Goal: Task Accomplishment & Management: Complete application form

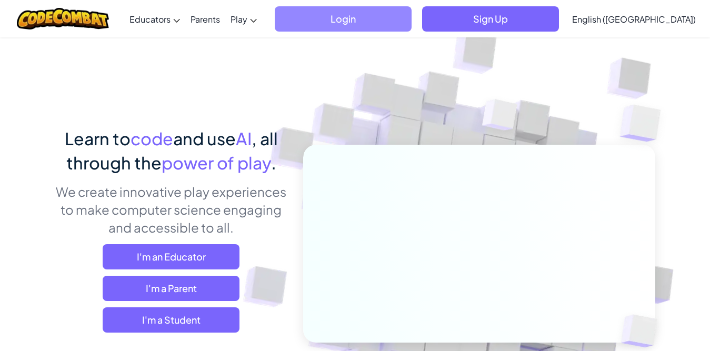
click at [411, 15] on span "Login" at bounding box center [343, 18] width 137 height 25
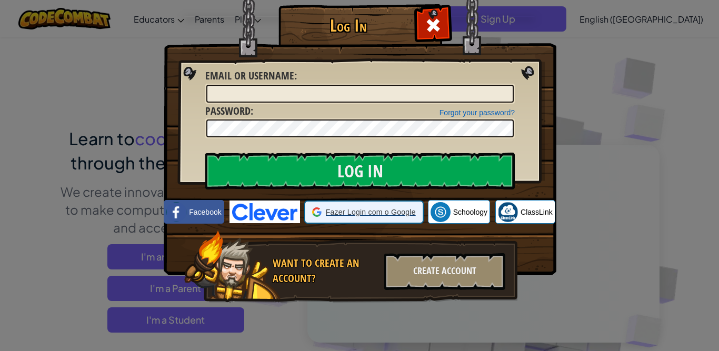
click at [354, 216] on span "Fazer Login com o Google" at bounding box center [371, 212] width 90 height 11
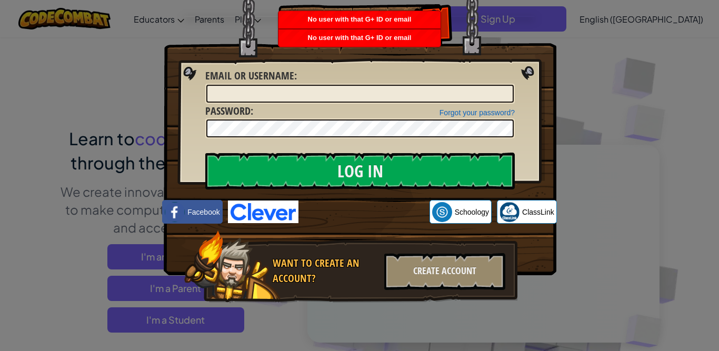
click at [614, 36] on div "Log In Unknown Error Email or Username : Forgot your password? Password : Log I…" at bounding box center [359, 175] width 719 height 351
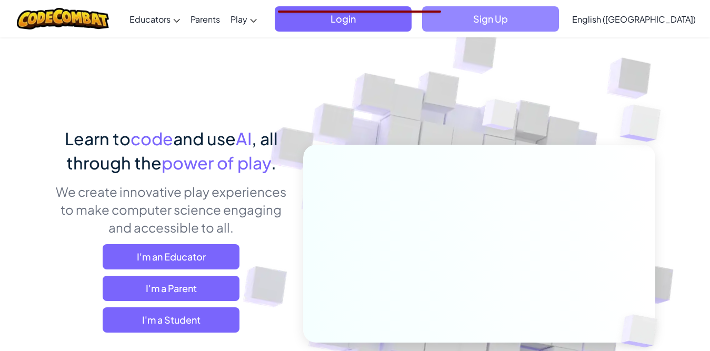
click at [547, 23] on span "Sign Up" at bounding box center [490, 18] width 137 height 25
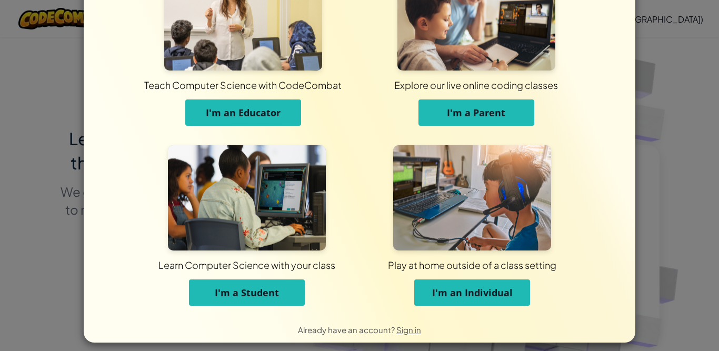
scroll to position [66, 0]
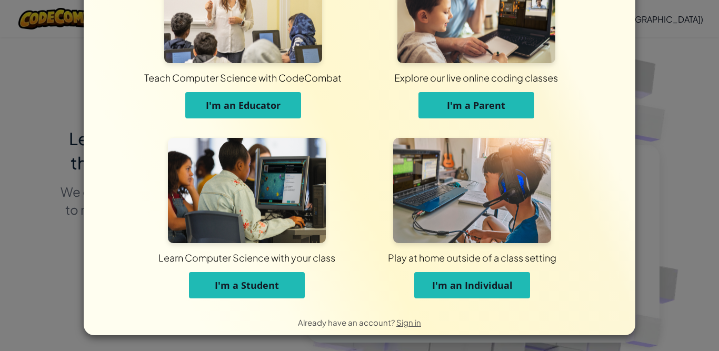
click at [444, 283] on span "I'm an Individual" at bounding box center [472, 285] width 81 height 13
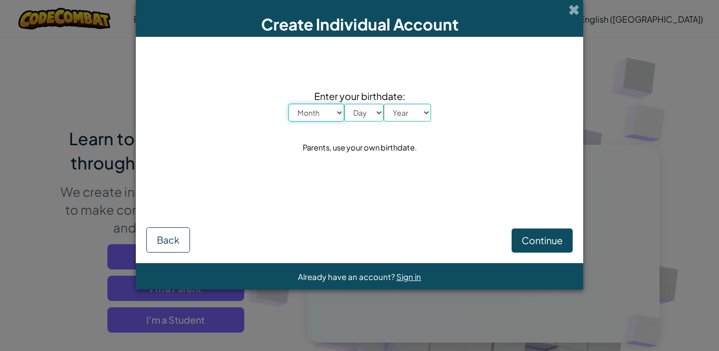
scroll to position [0, 0]
click at [328, 120] on select "Month January February March April May June July August September October Novem…" at bounding box center [316, 113] width 56 height 18
select select "2"
click at [288, 104] on select "Month January February March April May June July August September October Novem…" at bounding box center [316, 113] width 56 height 18
click at [355, 113] on select "Day 1 2 3 4 5 6 7 8 9 10 11 12 13 14 15 16 17 18 19 20 21 22 23 24 25 26 27 28 …" at bounding box center [363, 113] width 39 height 18
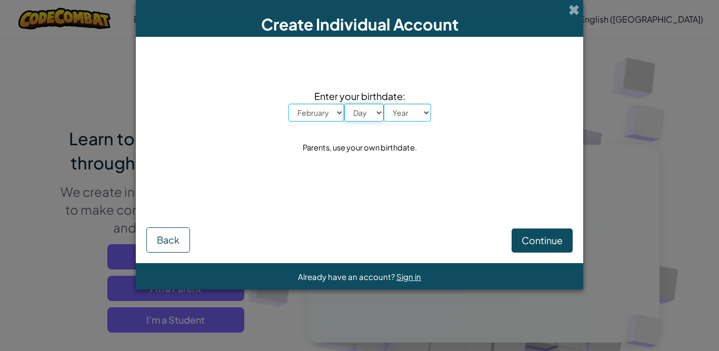
select select "20"
click at [344, 104] on select "Day 1 2 3 4 5 6 7 8 9 10 11 12 13 14 15 16 17 18 19 20 21 22 23 24 25 26 27 28 …" at bounding box center [363, 113] width 39 height 18
click at [410, 115] on select "Year [DATE] 2024 2023 2022 2021 2020 2019 2018 2017 2016 2015 2014 2013 2012 20…" at bounding box center [407, 113] width 47 height 18
